Goal: Transaction & Acquisition: Purchase product/service

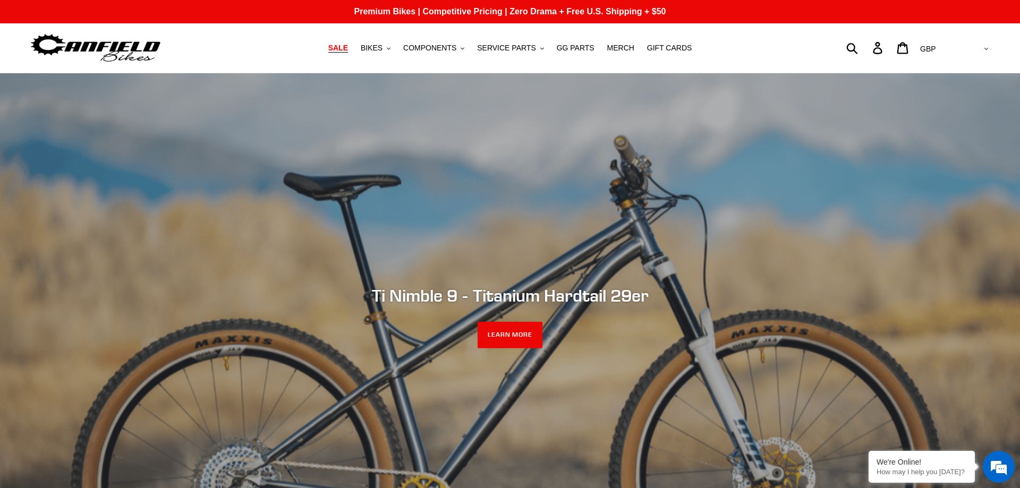
click at [348, 46] on span "SALE" at bounding box center [338, 48] width 20 height 9
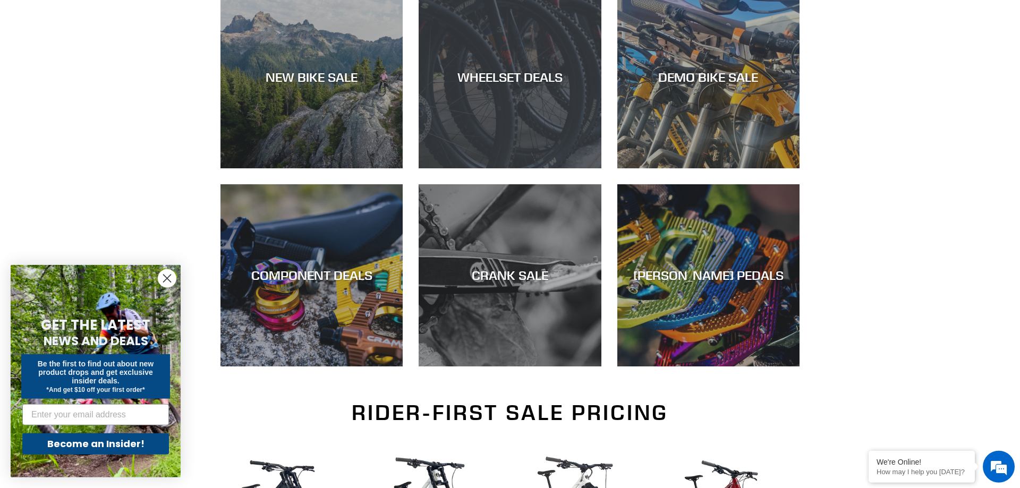
scroll to position [379, 0]
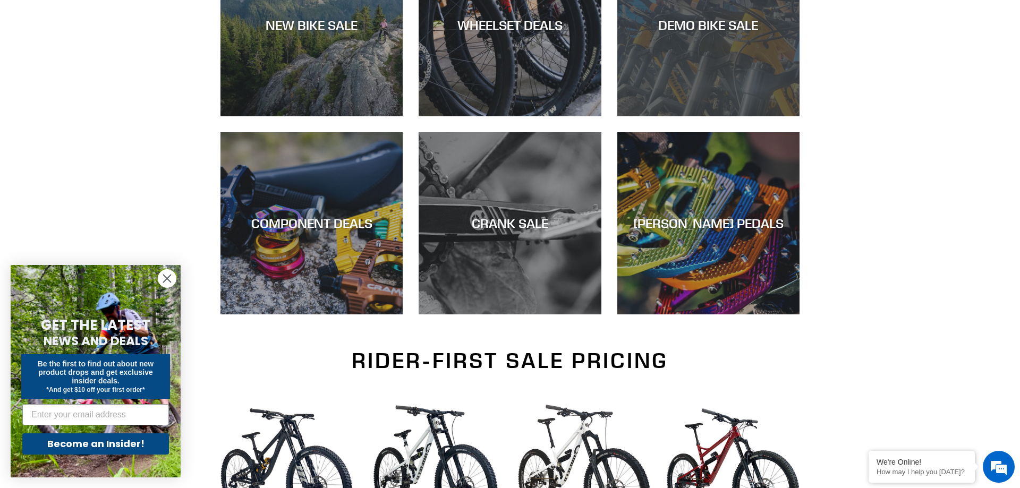
click at [699, 116] on div "DEMO BIKE SALE" at bounding box center [708, 116] width 182 height 0
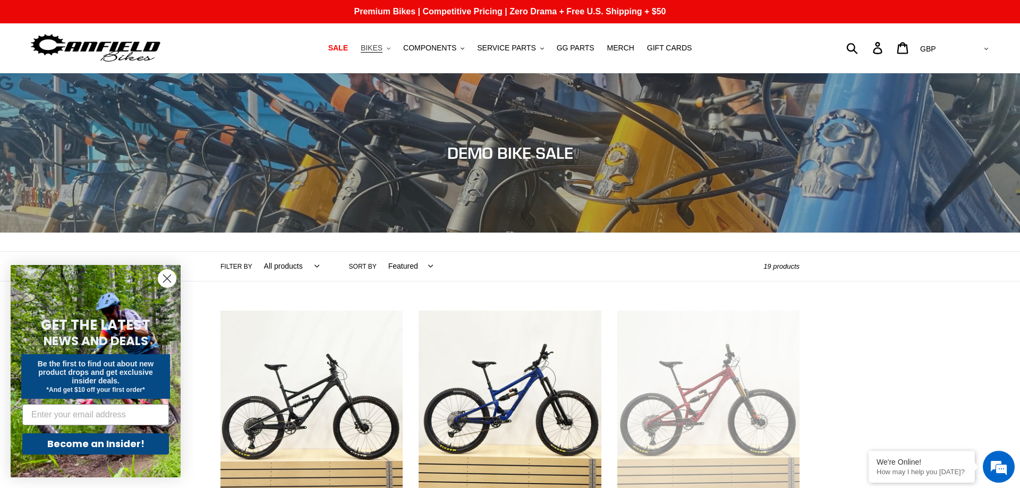
click at [396, 48] on button "BIKES .cls-1{fill:#231f20}" at bounding box center [375, 48] width 40 height 14
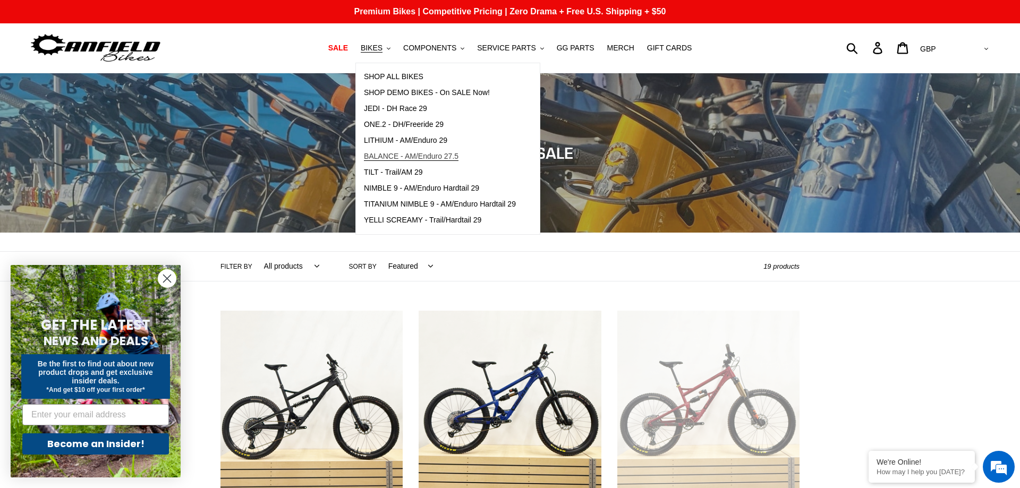
click at [400, 161] on span "BALANCE - AM/Enduro 27.5" at bounding box center [411, 156] width 95 height 9
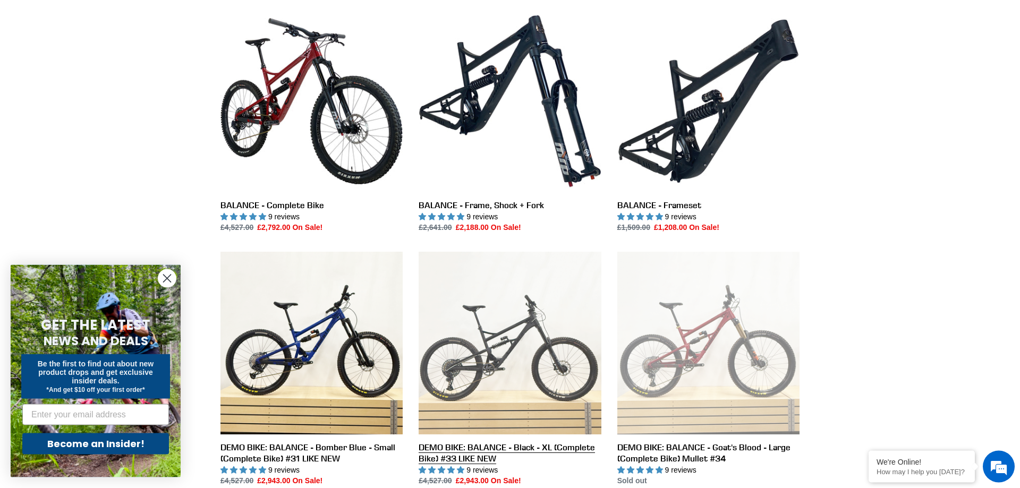
scroll to position [271, 0]
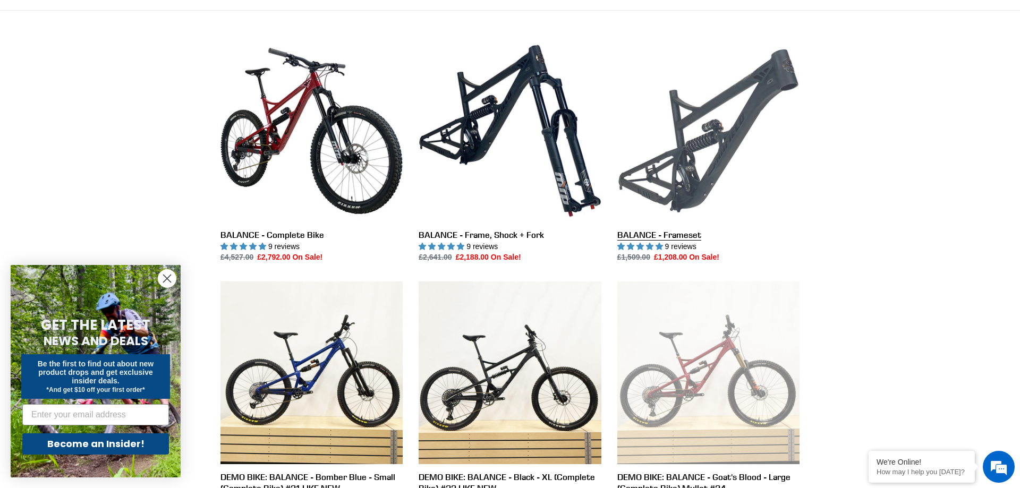
click at [702, 182] on link "BALANCE - Frameset" at bounding box center [708, 152] width 182 height 224
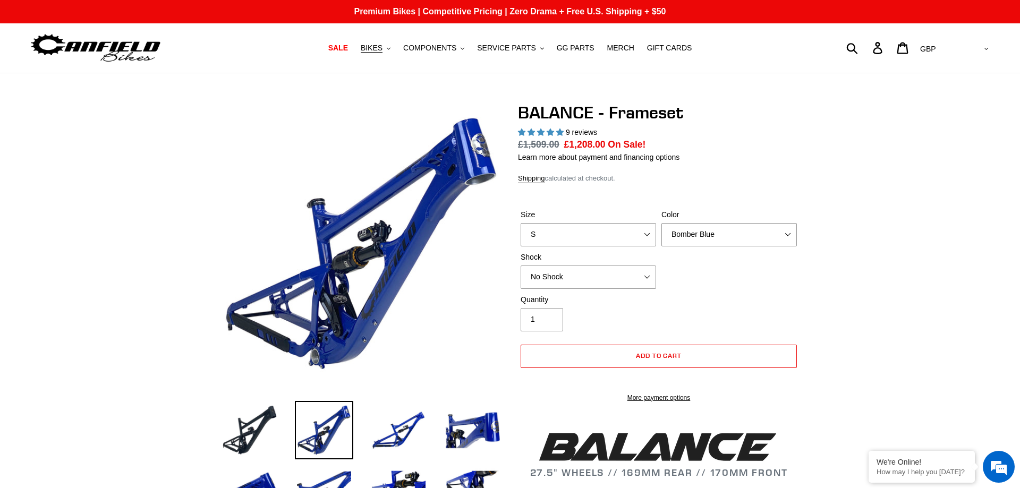
select select "highest-rating"
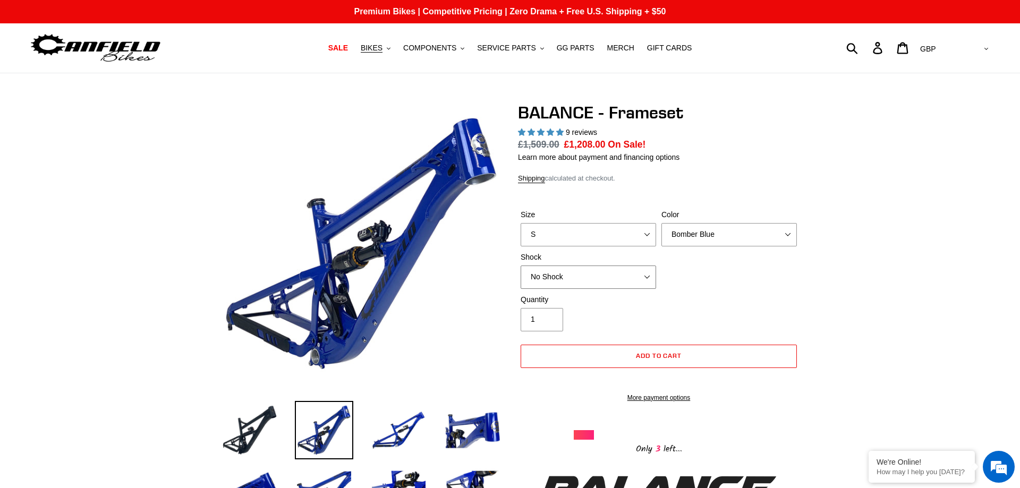
click at [521, 266] on select "No Shock Cane Creek Kitsuma Air Öhlins TTX2 Air EXT Storia V3-S" at bounding box center [588, 277] width 135 height 23
select select "EXT Storia V3-S"
click option "EXT Storia V3-S" at bounding box center [0, 0] width 0 height 0
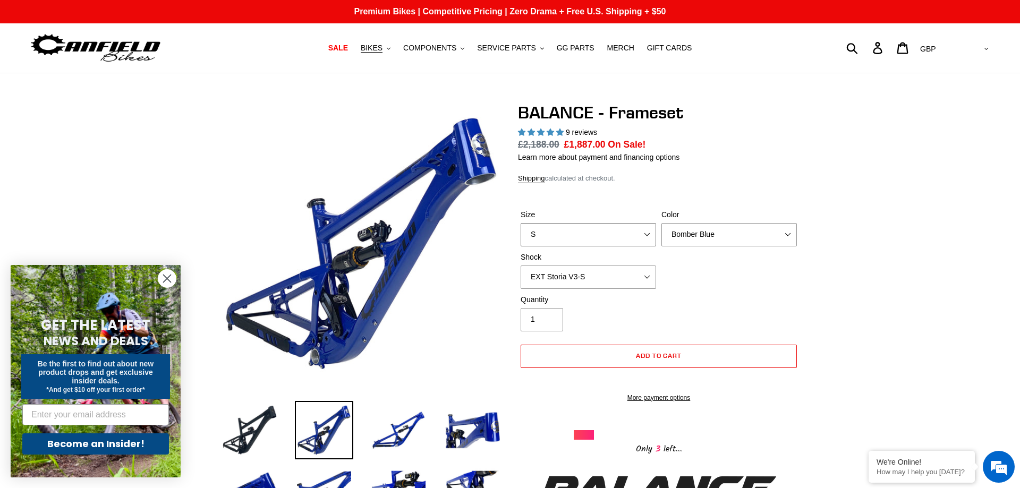
click at [521, 223] on select "S M L XL" at bounding box center [588, 234] width 135 height 23
select select "M"
click option "M" at bounding box center [0, 0] width 0 height 0
click at [662, 223] on select "Bomber Blue Goat's Blood Stealth Black" at bounding box center [729, 234] width 135 height 23
click option "Goat's Blood" at bounding box center [0, 0] width 0 height 0
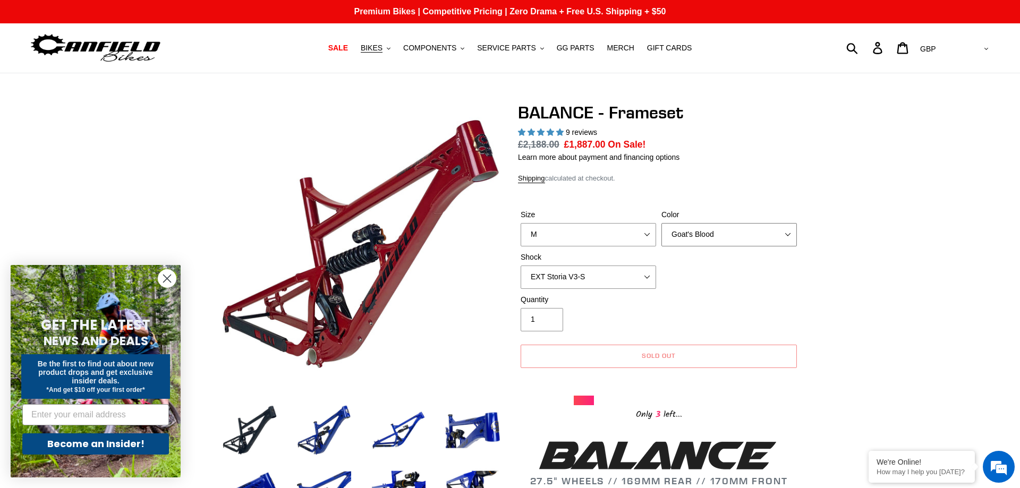
click at [662, 223] on select "Bomber Blue Goat's Blood Stealth Black" at bounding box center [729, 234] width 135 height 23
select select "Stealth Black"
click option "Stealth Black" at bounding box center [0, 0] width 0 height 0
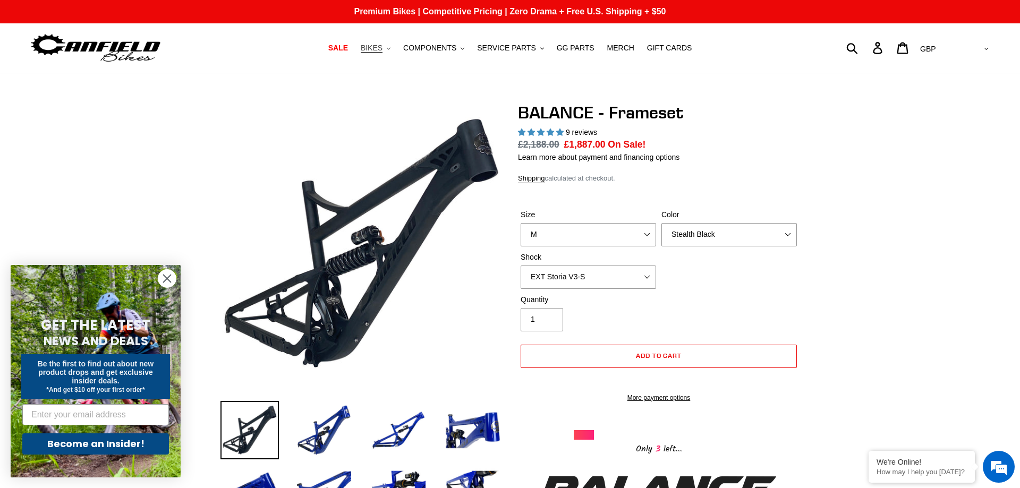
click at [383, 46] on span "BIKES" at bounding box center [372, 48] width 22 height 9
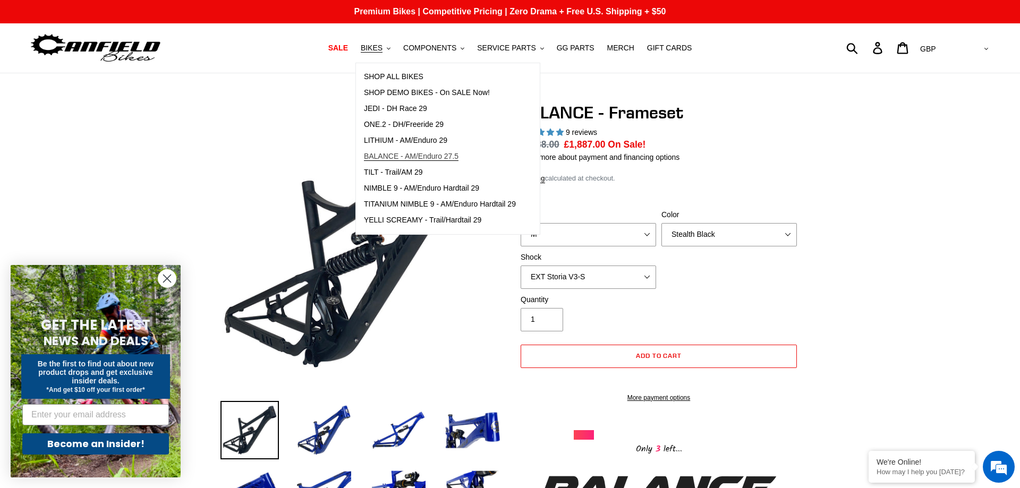
click at [412, 161] on span "BALANCE - AM/Enduro 27.5" at bounding box center [411, 156] width 95 height 9
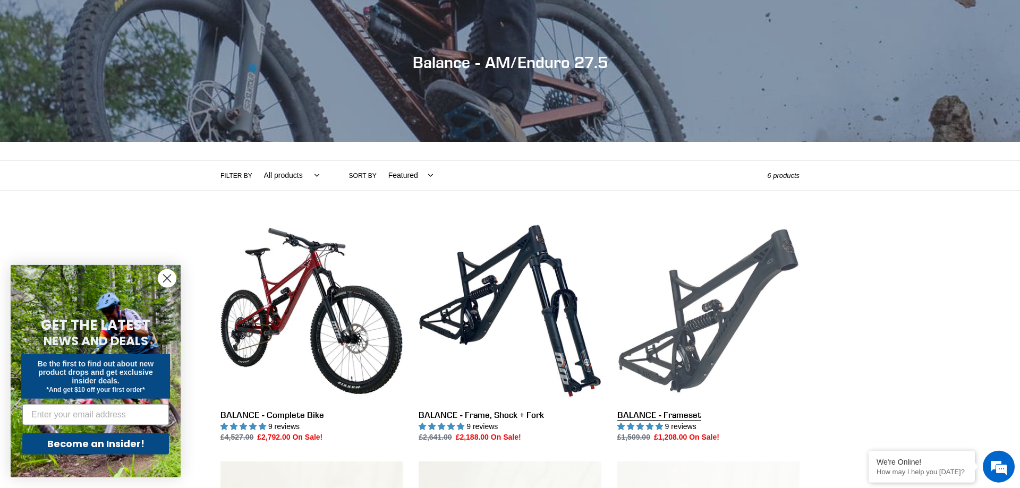
scroll to position [163, 0]
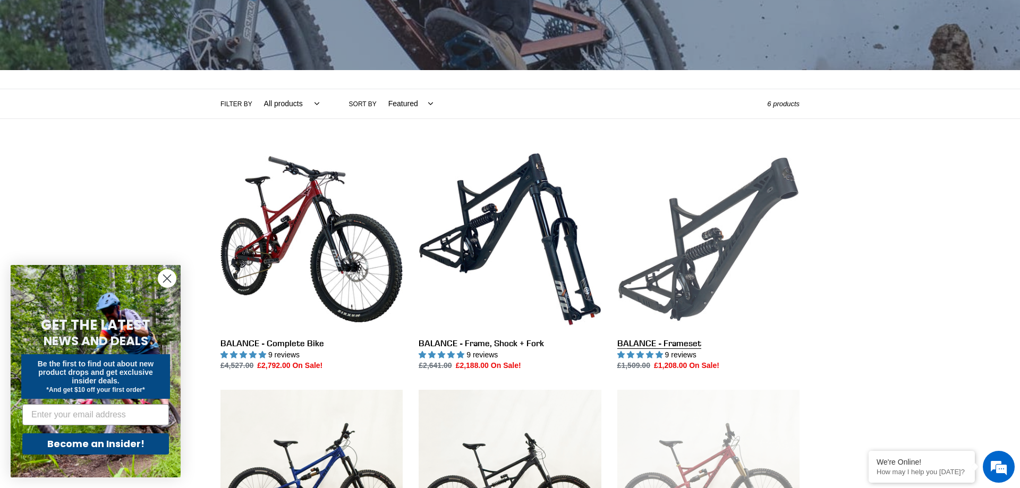
click at [721, 254] on link "BALANCE - Frameset" at bounding box center [708, 260] width 182 height 224
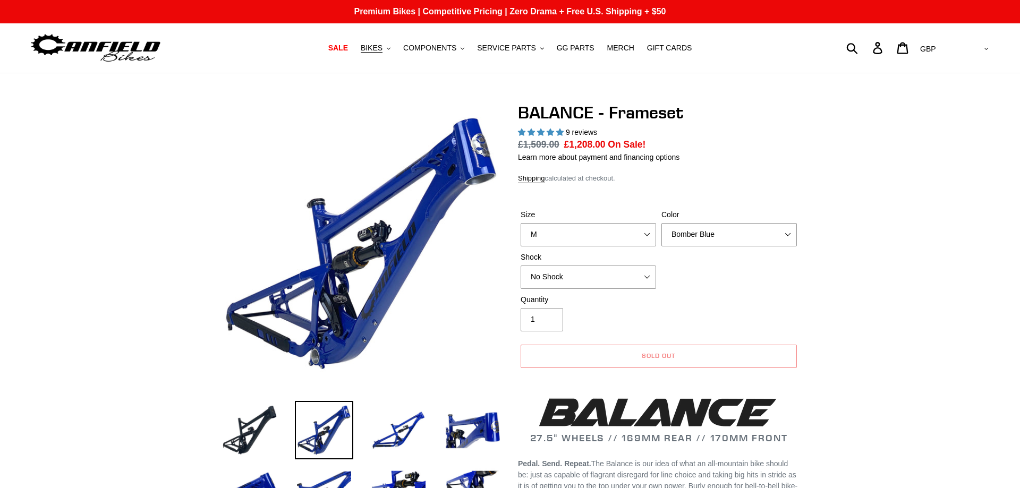
select select "M"
select select "highest-rating"
click at [662, 223] on select "Bomber Blue Goat's Blood Stealth Black" at bounding box center [729, 234] width 135 height 23
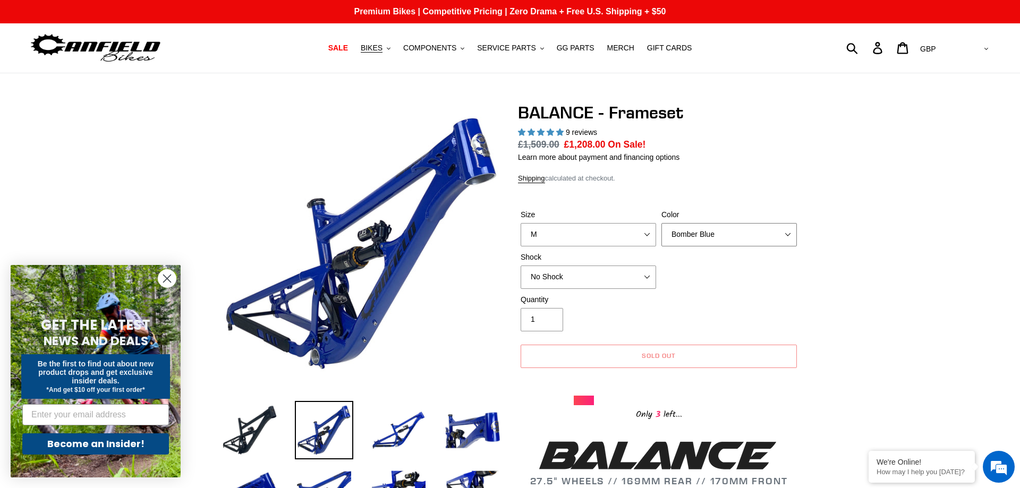
select select "Stealth Black"
click option "Stealth Black" at bounding box center [0, 0] width 0 height 0
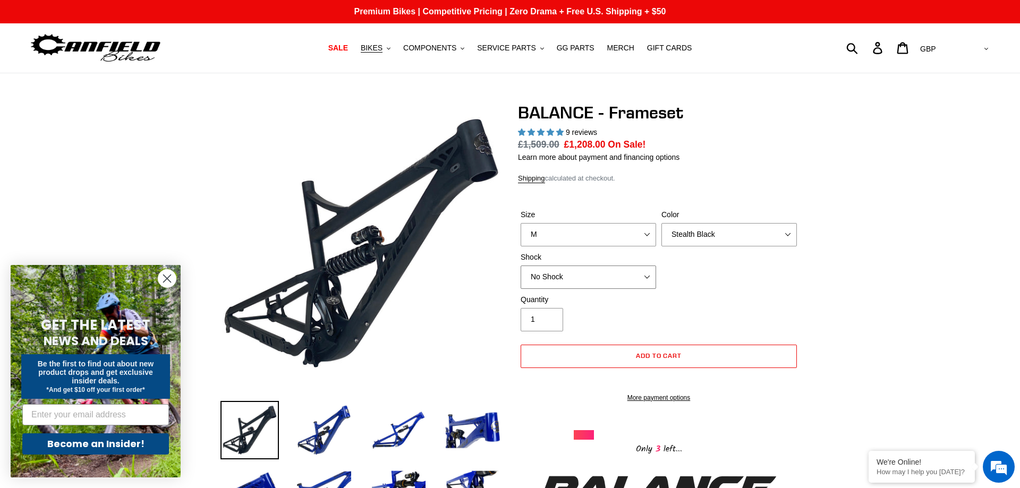
click at [521, 266] on select "No Shock Cane Creek Kitsuma Air Öhlins TTX2 Air EXT Storia V3-S" at bounding box center [588, 277] width 135 height 23
select select "EXT Storia V3-S"
click option "EXT Storia V3-S" at bounding box center [0, 0] width 0 height 0
